Goal: Information Seeking & Learning: Learn about a topic

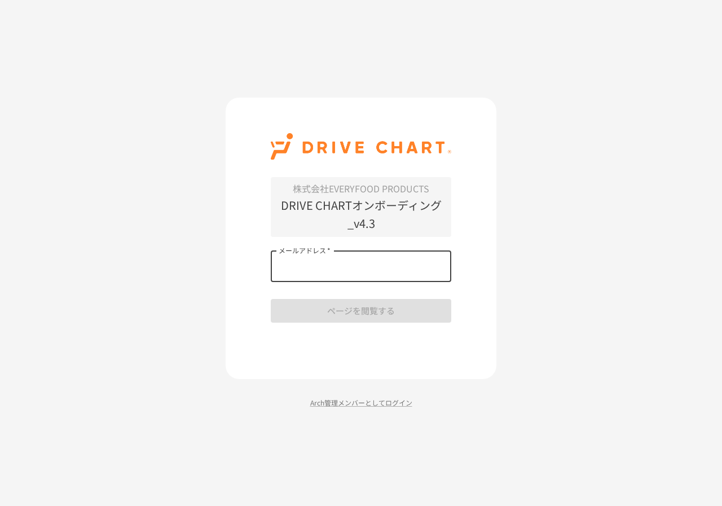
click at [397, 265] on input "メールアドレス   *" at bounding box center [361, 266] width 180 height 32
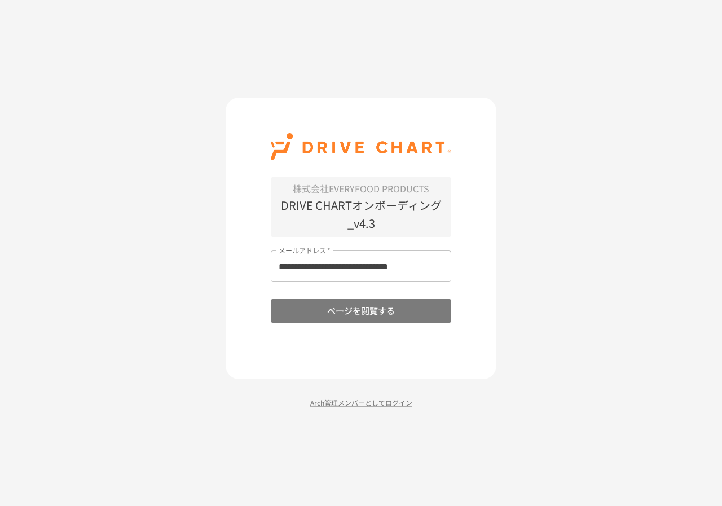
click at [391, 316] on button "ページを閲覧する" at bounding box center [361, 311] width 180 height 24
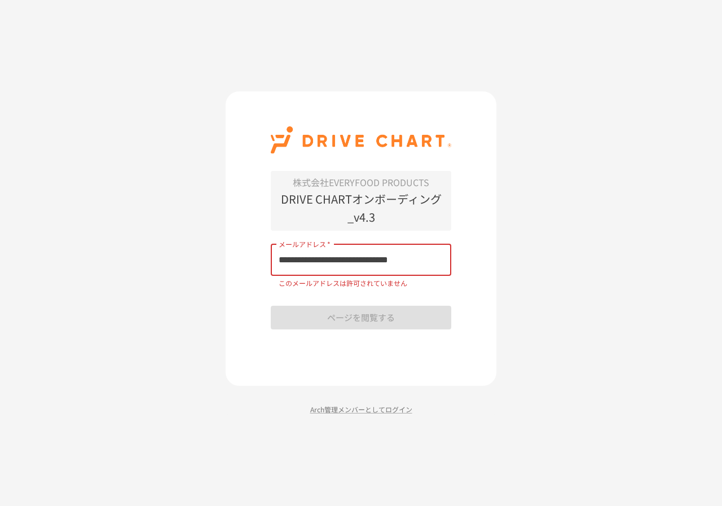
click at [440, 259] on input "**********" at bounding box center [361, 260] width 180 height 32
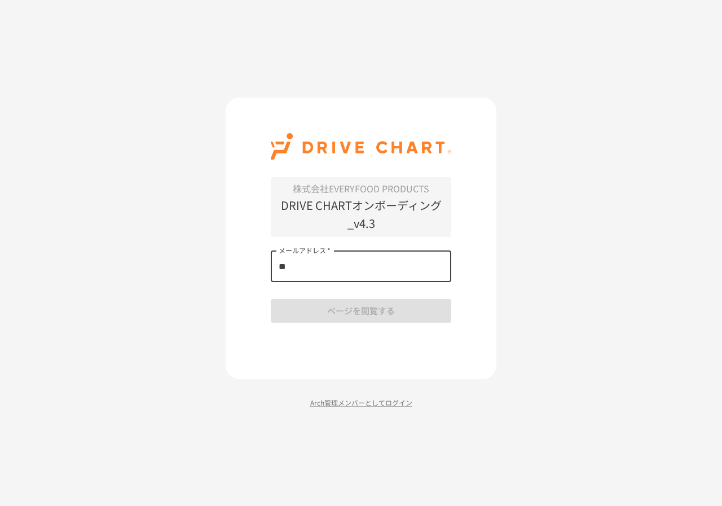
type input "*"
click at [431, 270] on input "メールアドレス   *" at bounding box center [361, 266] width 180 height 32
type input "**********"
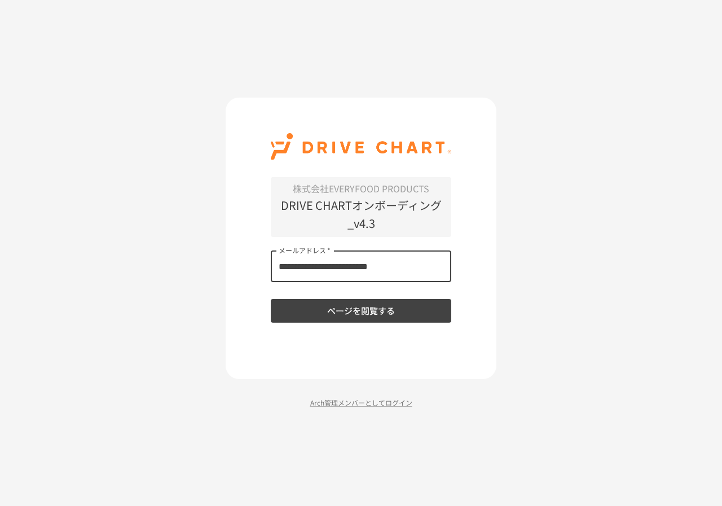
click at [396, 307] on button "ページを閲覧する" at bounding box center [361, 311] width 180 height 24
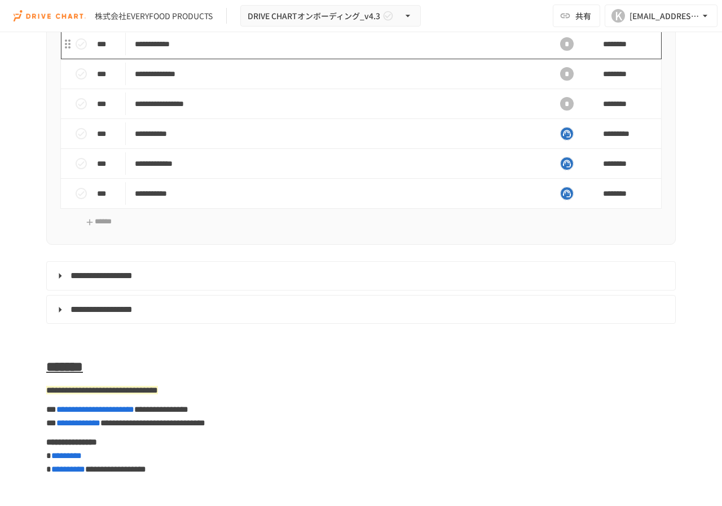
scroll to position [5130, 0]
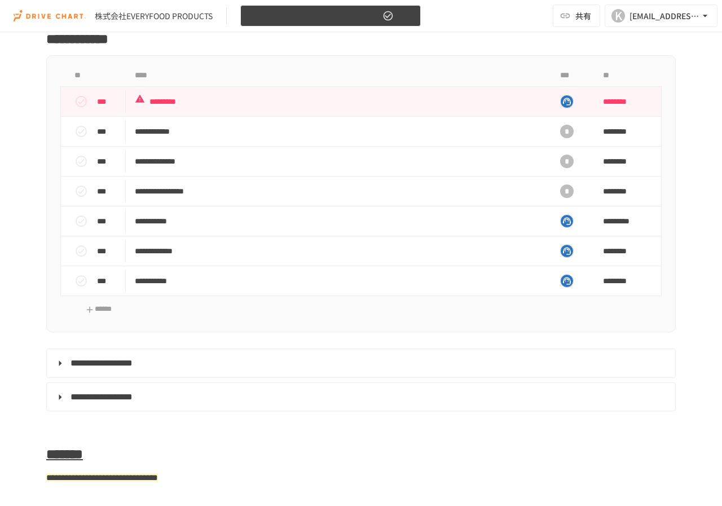
click at [352, 21] on span "DRIVE CHARTオンボーディング_v4.3" at bounding box center [313, 16] width 132 height 14
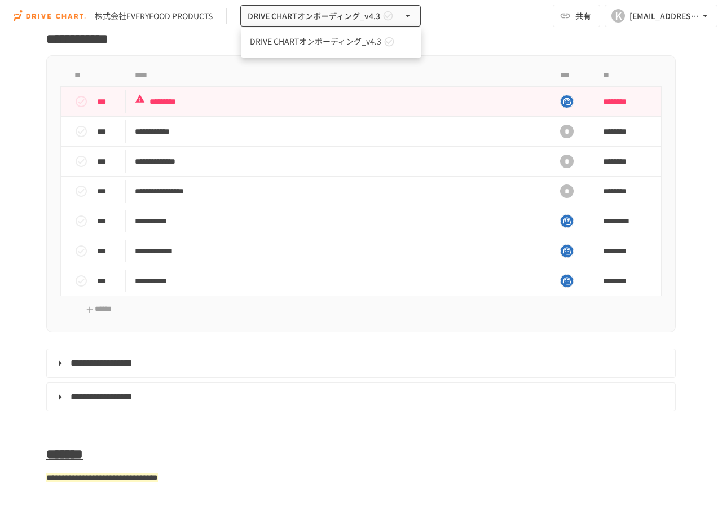
click at [435, 150] on div at bounding box center [361, 253] width 722 height 506
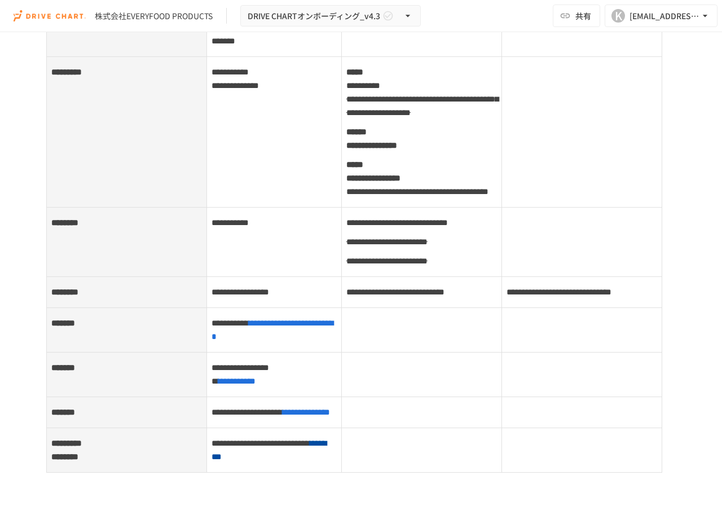
scroll to position [4623, 0]
